Goal: Task Accomplishment & Management: Manage account settings

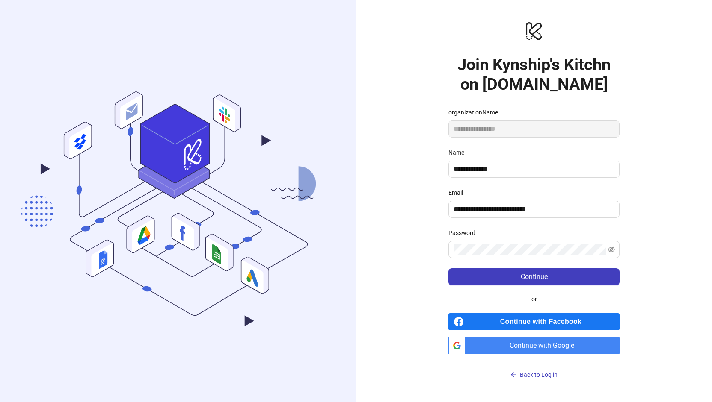
click at [511, 345] on span "Continue with Google" at bounding box center [544, 345] width 151 height 17
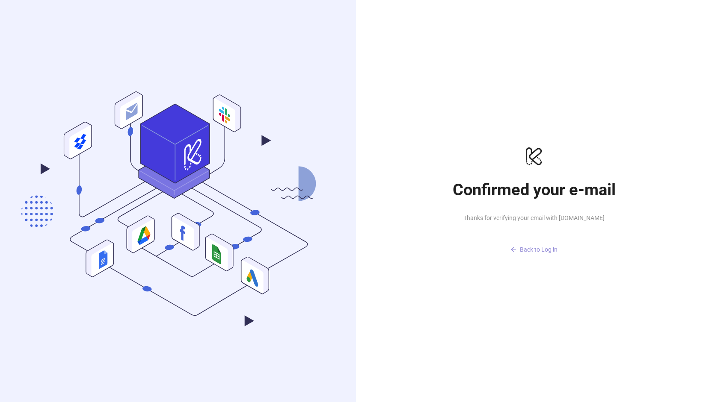
click at [536, 249] on span "Back to Log in" at bounding box center [539, 249] width 38 height 7
